Goal: Check status: Check status

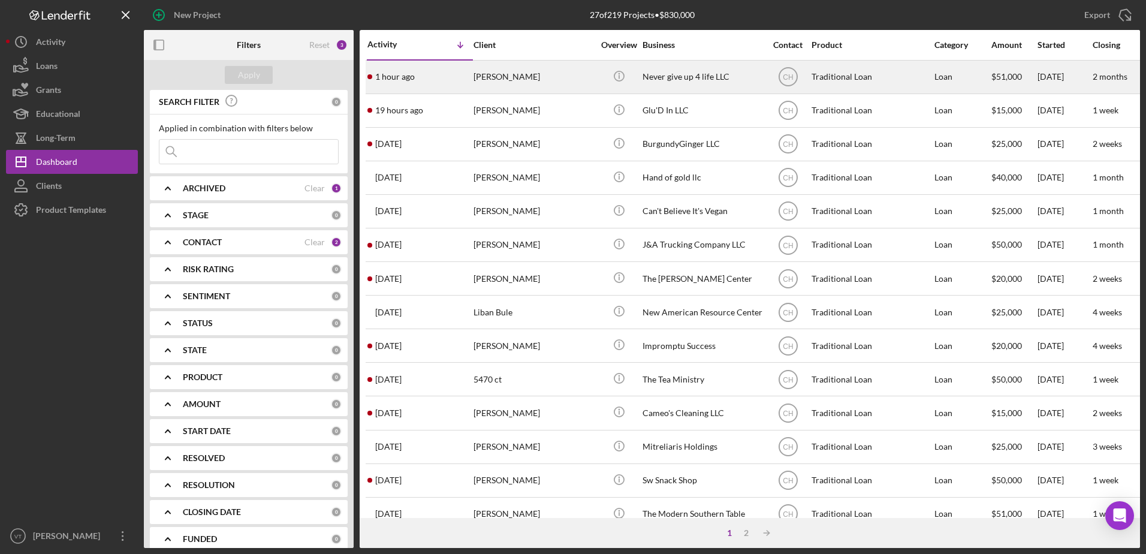
click at [463, 74] on div "1 hour ago [PERSON_NAME]" at bounding box center [419, 77] width 105 height 32
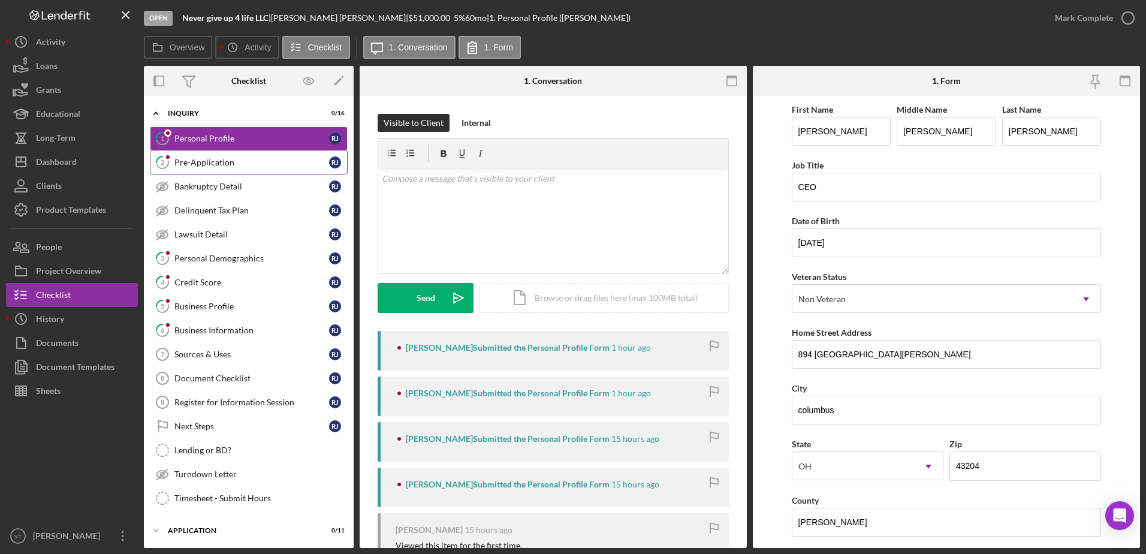
click at [233, 170] on link "2 Pre-Application [PERSON_NAME]" at bounding box center [249, 162] width 198 height 24
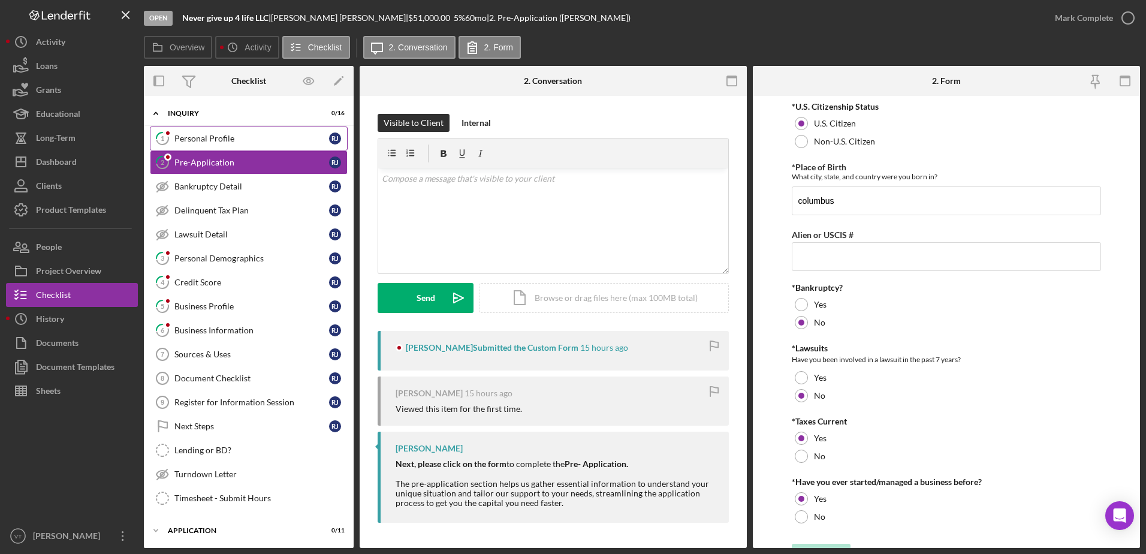
click at [241, 140] on div "Personal Profile" at bounding box center [251, 139] width 155 height 10
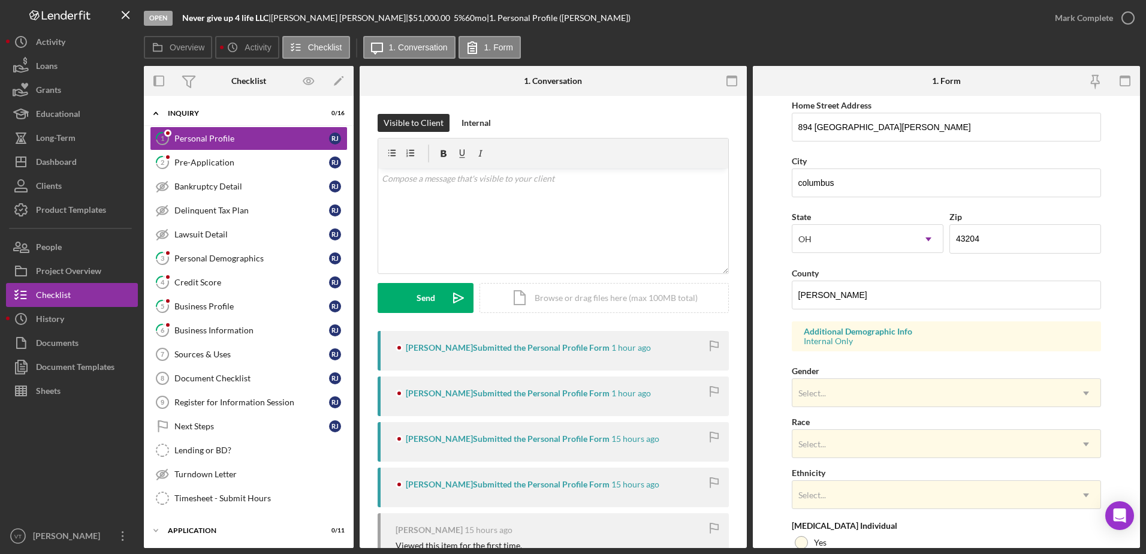
scroll to position [348, 0]
